Goal: Task Accomplishment & Management: Use online tool/utility

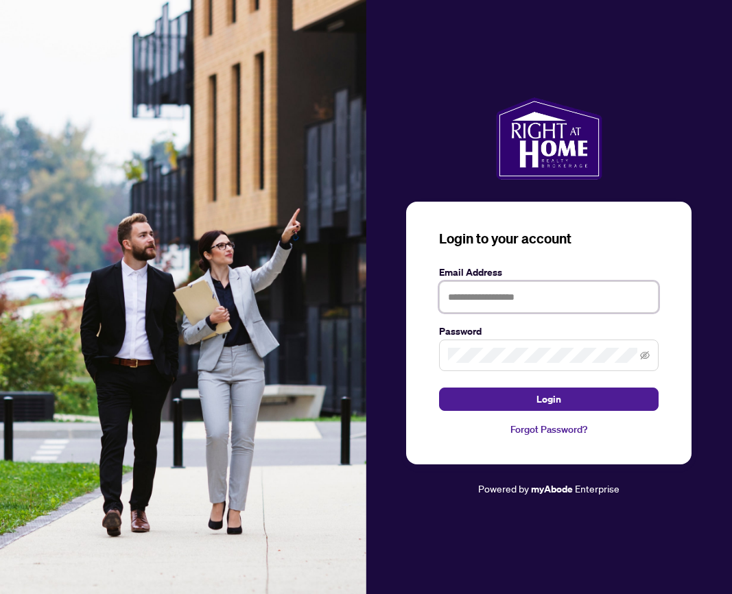
type input "**********"
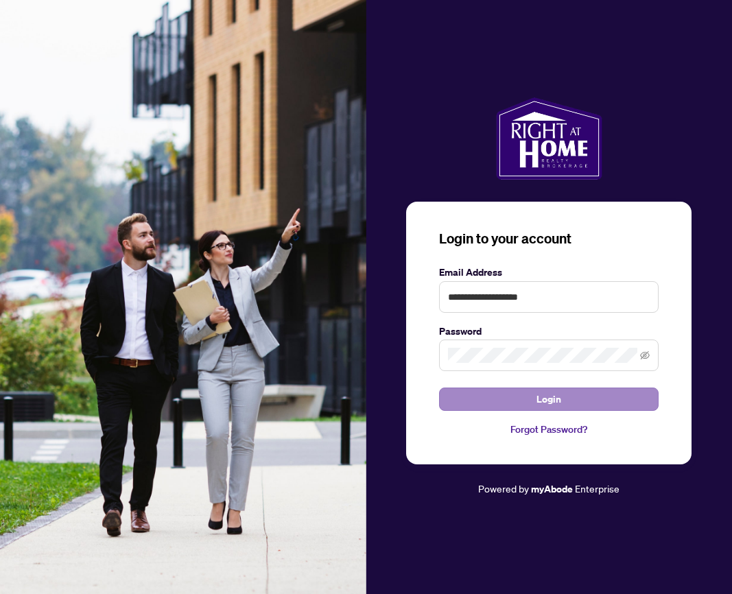
click at [526, 389] on button "Login" at bounding box center [549, 399] width 220 height 23
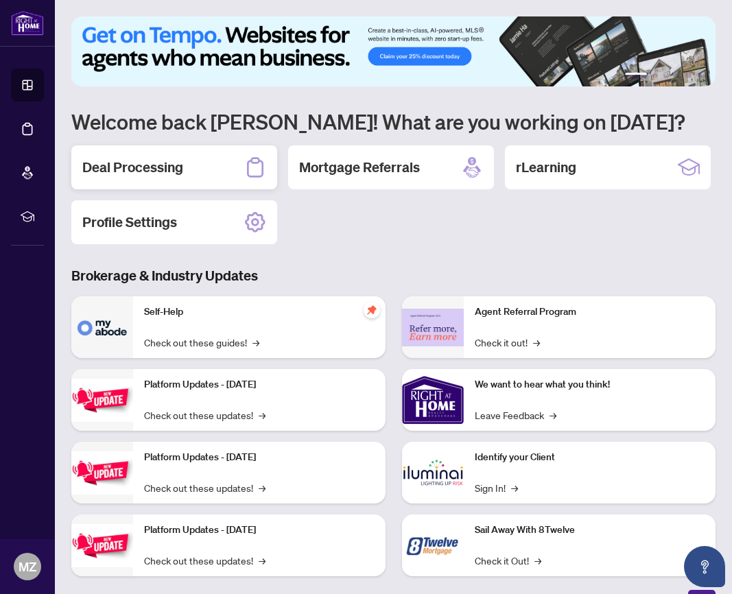
click at [137, 165] on h2 "Deal Processing" at bounding box center [132, 167] width 101 height 19
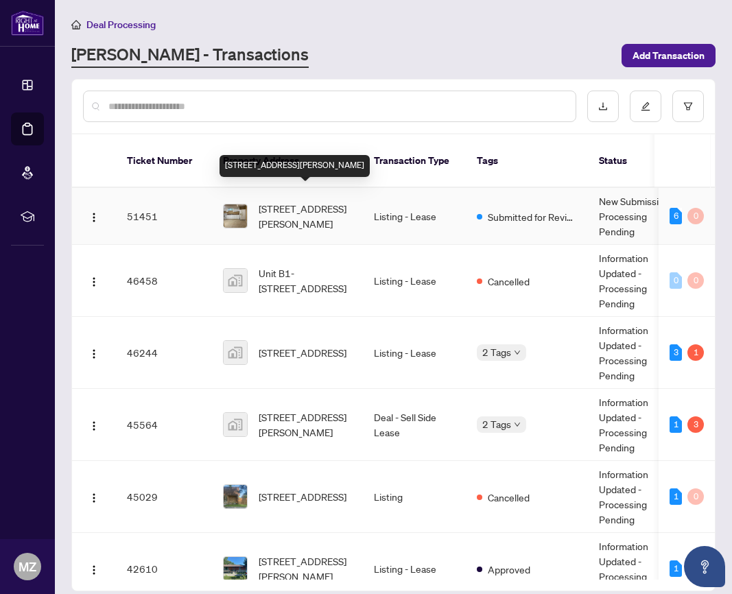
click at [295, 205] on span "[STREET_ADDRESS][PERSON_NAME]" at bounding box center [305, 216] width 93 height 30
